Goal: Go to known website: Access a specific website the user already knows

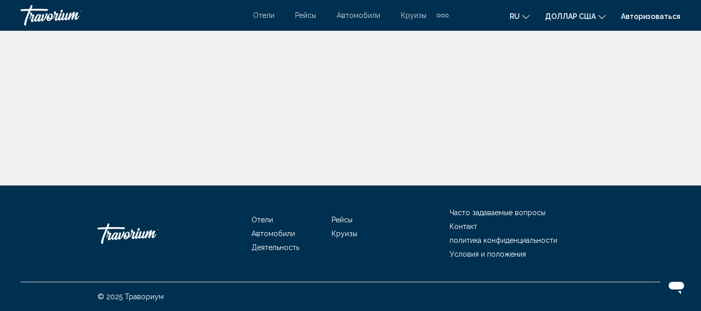
click at [435, 93] on div "Основное содержание" at bounding box center [350, 93] width 701 height 186
click at [648, 18] on font "Авторизоваться" at bounding box center [650, 16] width 59 height 8
click at [278, 73] on div "Основное содержание" at bounding box center [350, 93] width 701 height 186
click at [26, 16] on div "Травориум" at bounding box center [72, 15] width 103 height 21
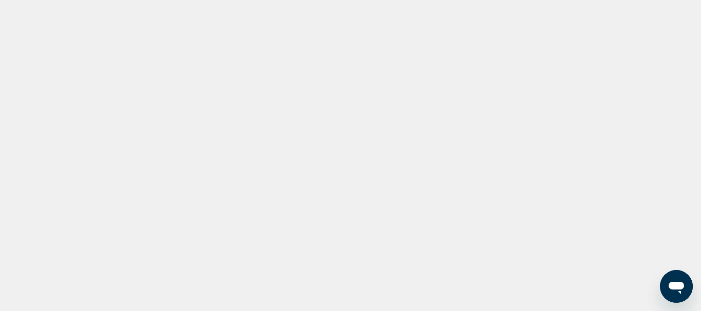
click at [309, 65] on div at bounding box center [350, 155] width 701 height 311
